Goal: Navigation & Orientation: Find specific page/section

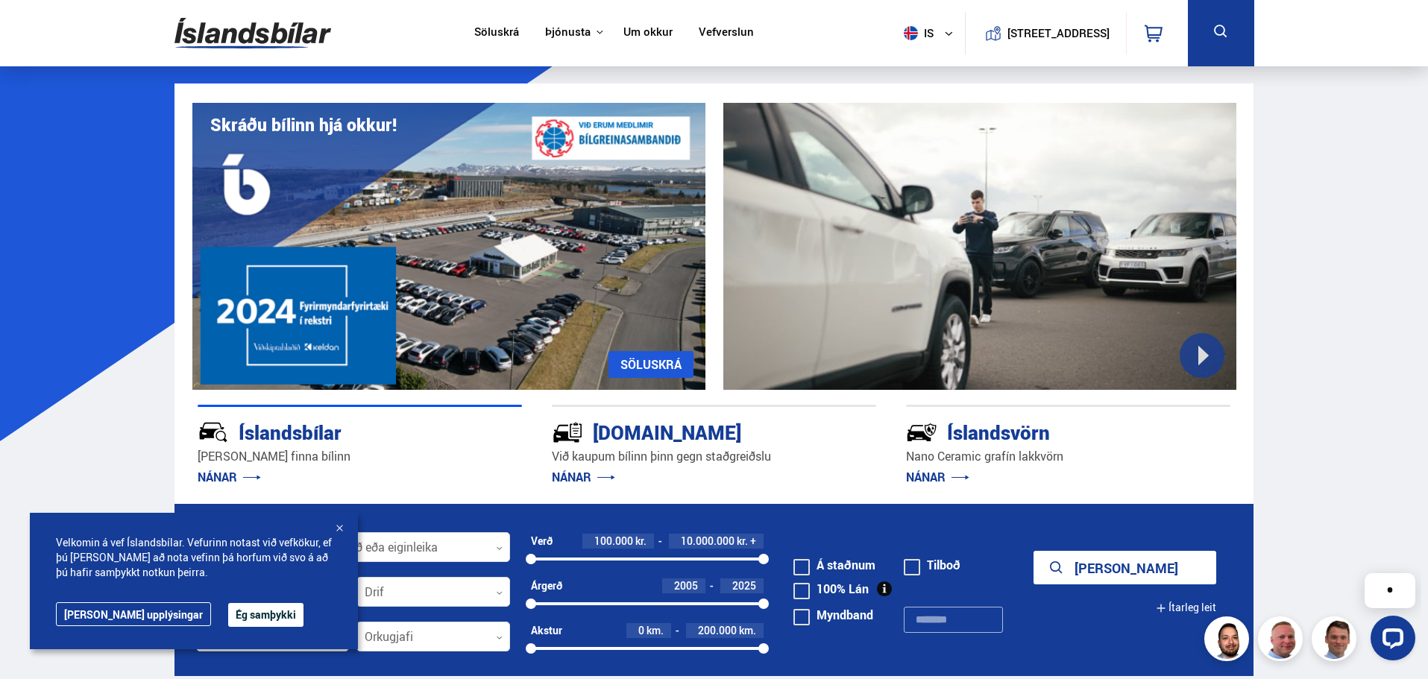
click at [484, 28] on link "Söluskrá" at bounding box center [496, 33] width 45 height 16
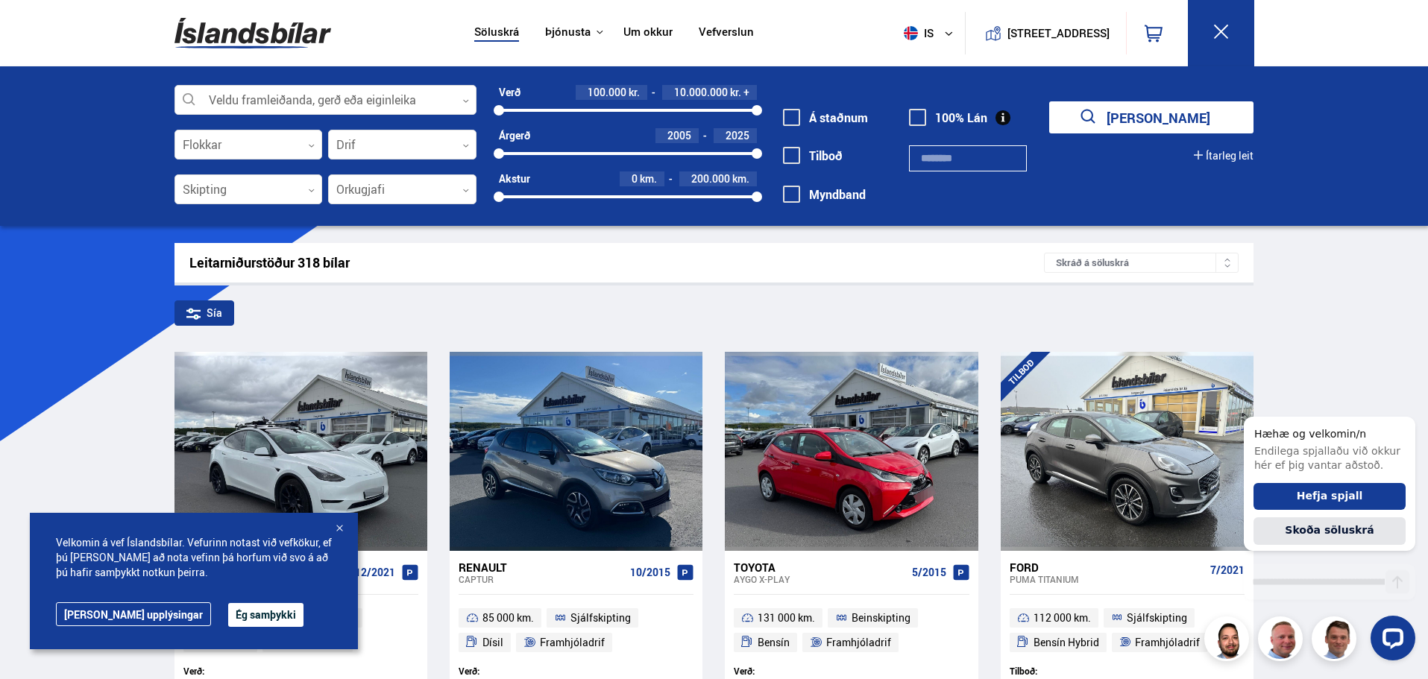
click at [343, 523] on div at bounding box center [339, 529] width 15 height 15
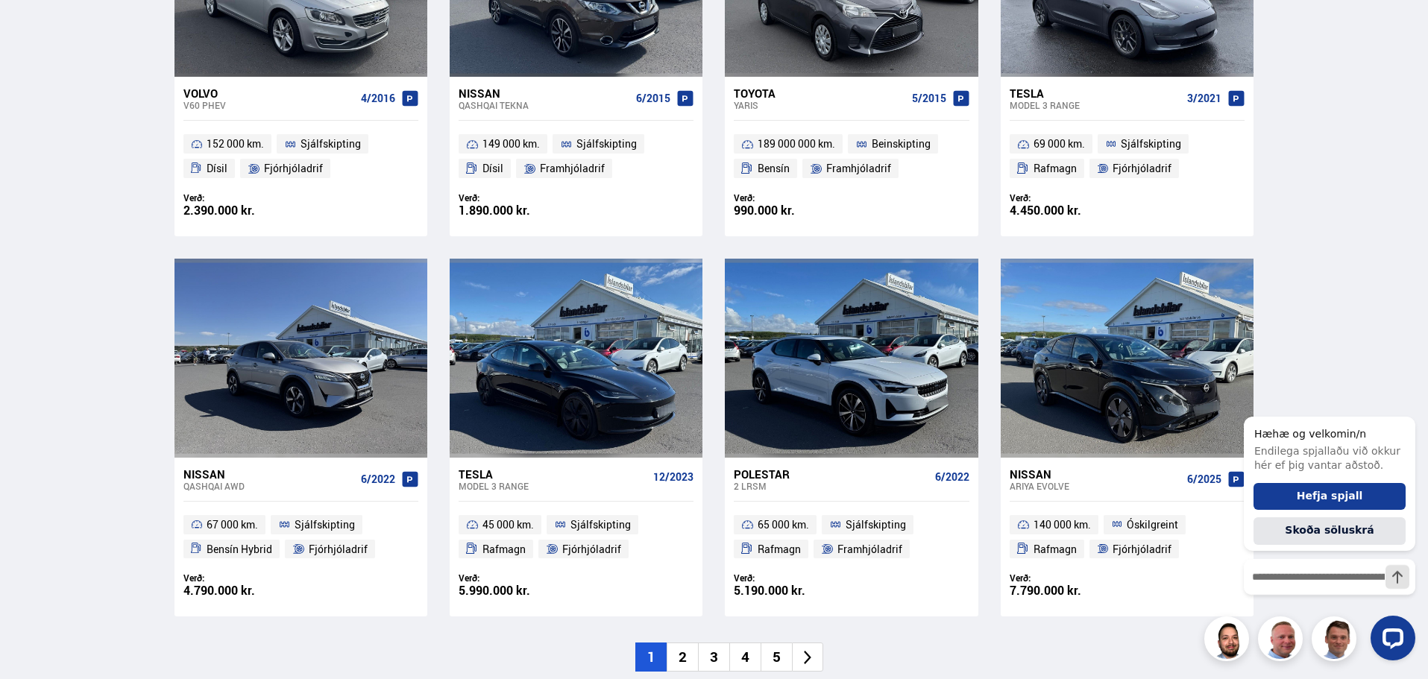
scroll to position [2162, 0]
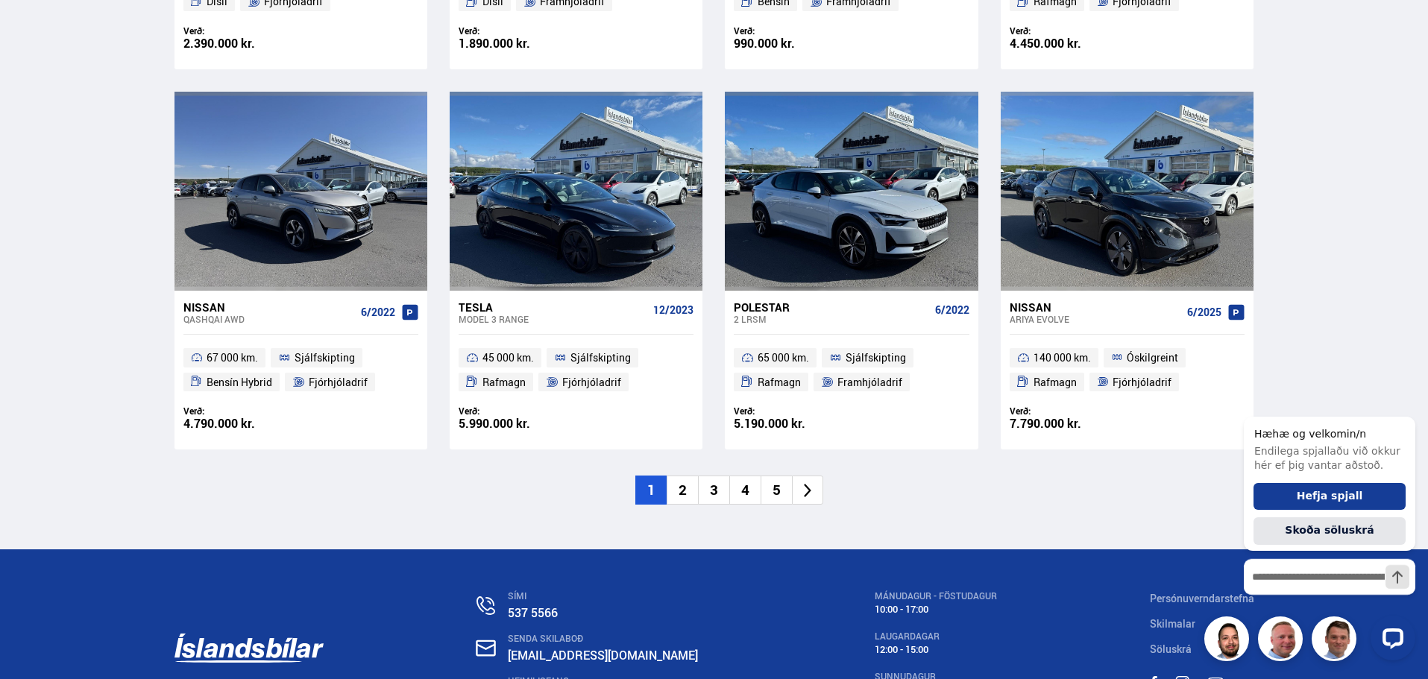
click at [685, 492] on li "2" at bounding box center [682, 490] width 31 height 29
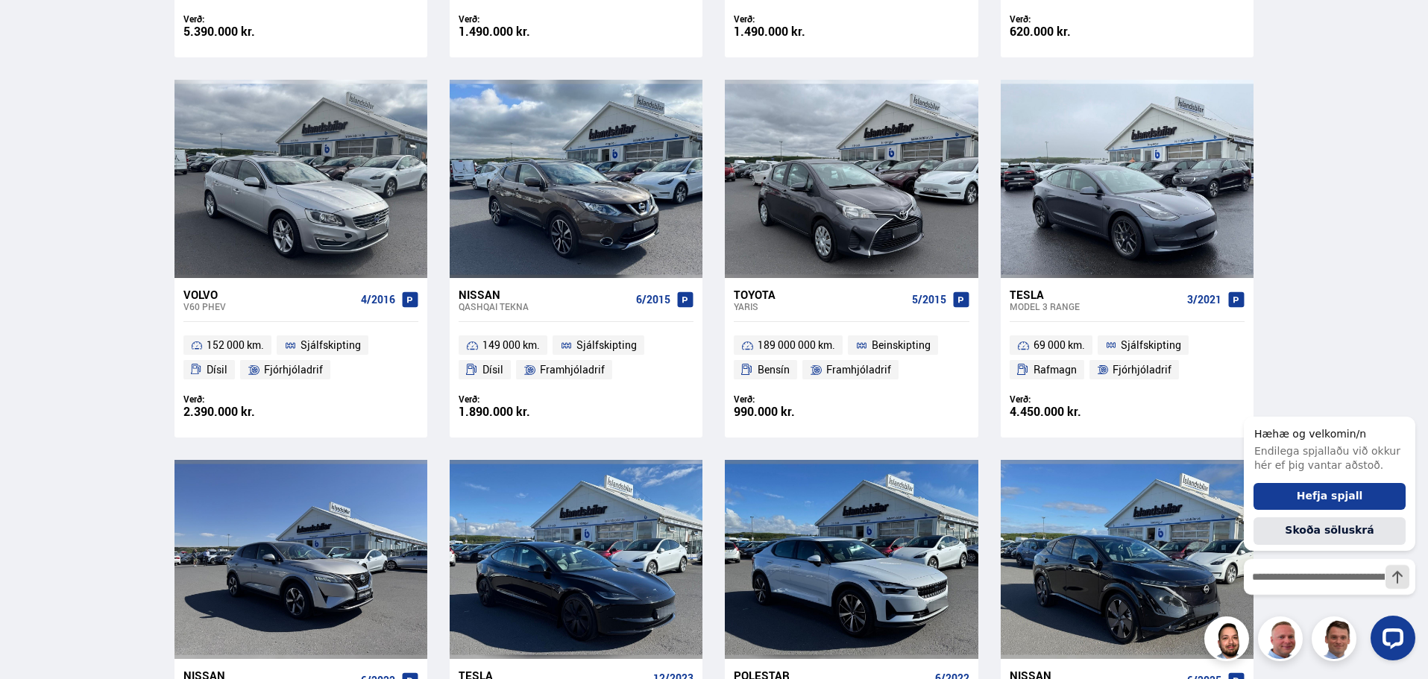
scroll to position [1256, 0]
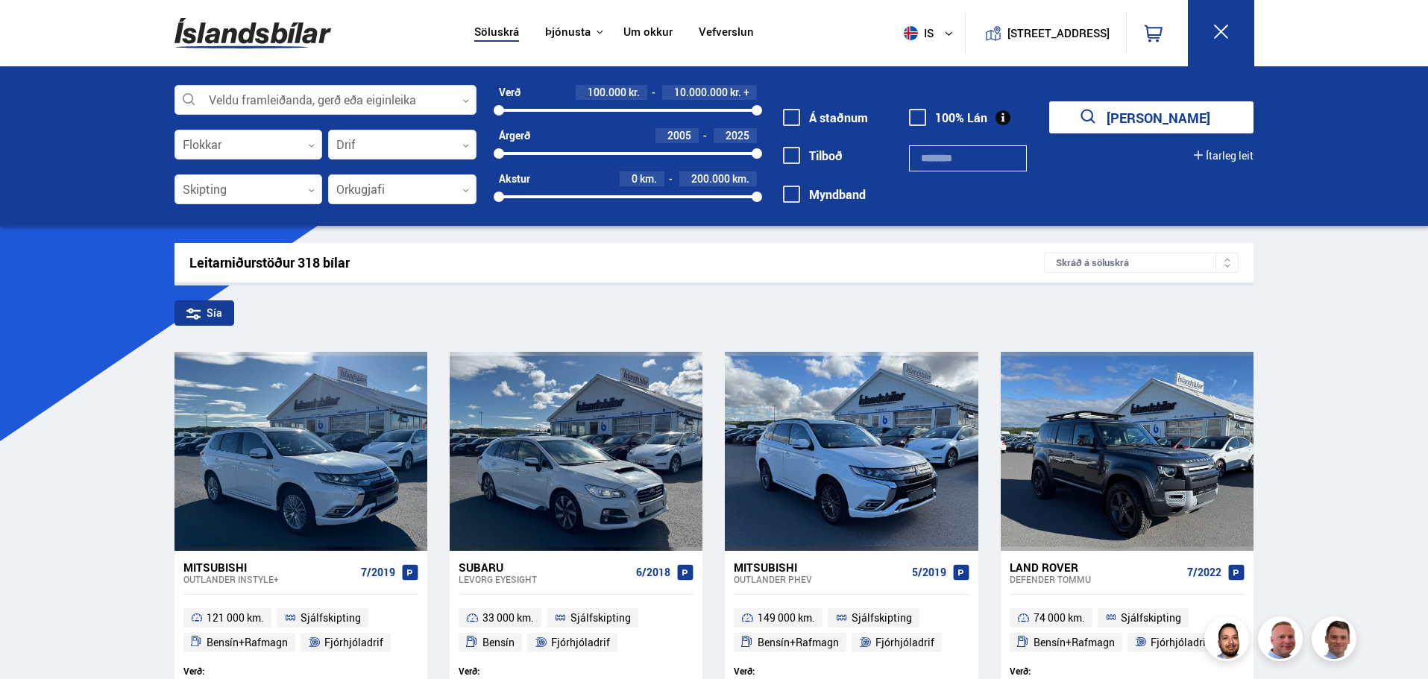
click at [640, 28] on link "Um okkur" at bounding box center [647, 33] width 49 height 16
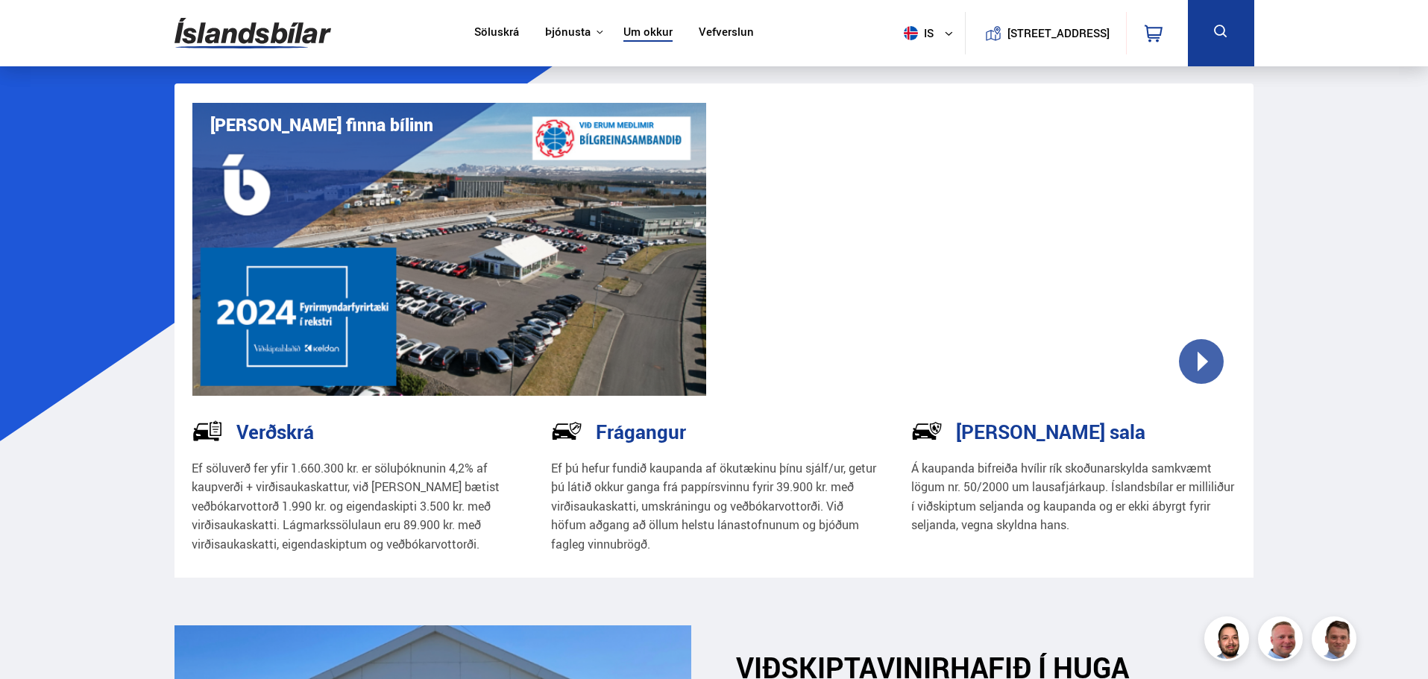
click at [637, 31] on link "Um okkur" at bounding box center [647, 33] width 49 height 16
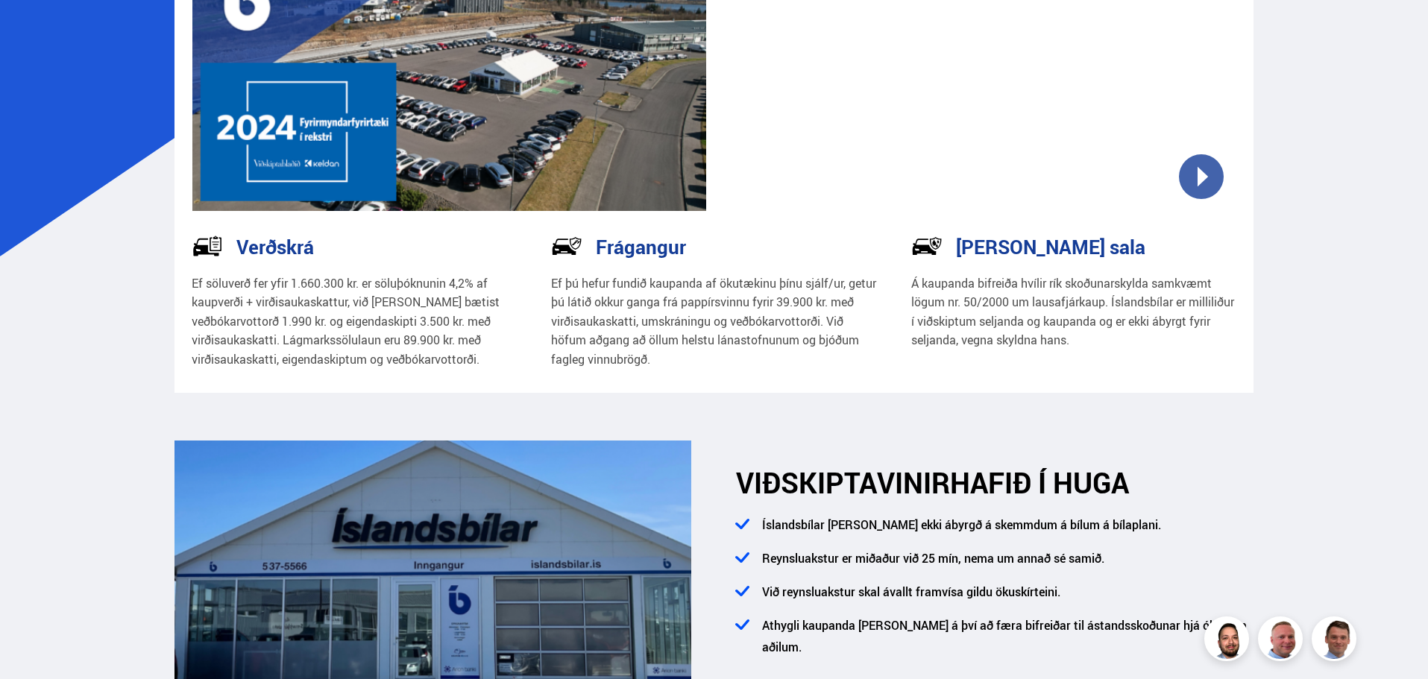
scroll to position [149, 0]
